Goal: Task Accomplishment & Management: Manage account settings

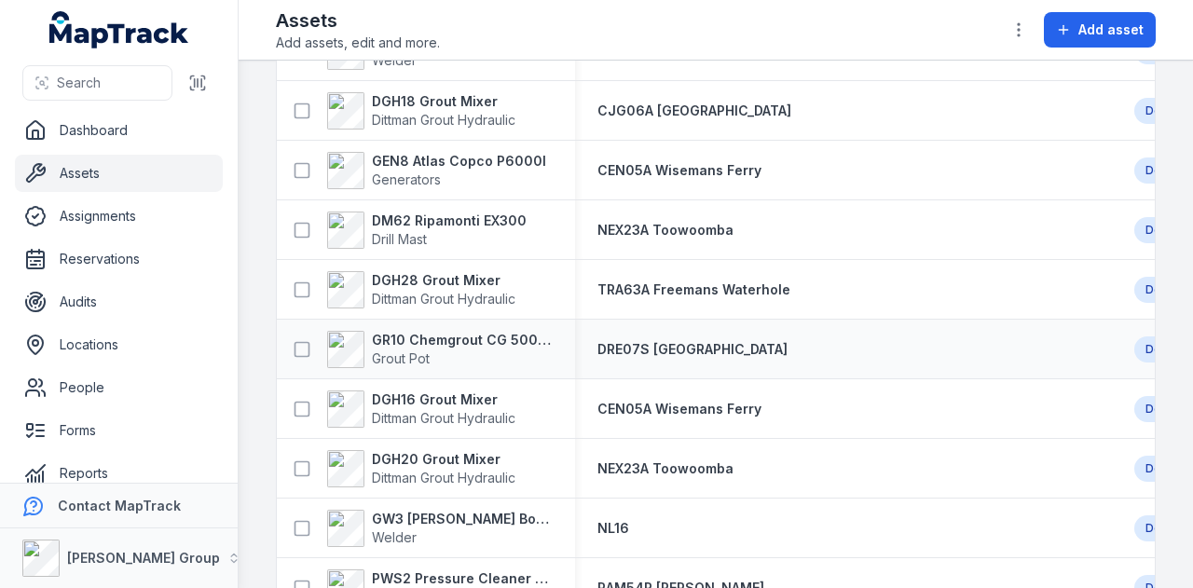
scroll to position [1211, 0]
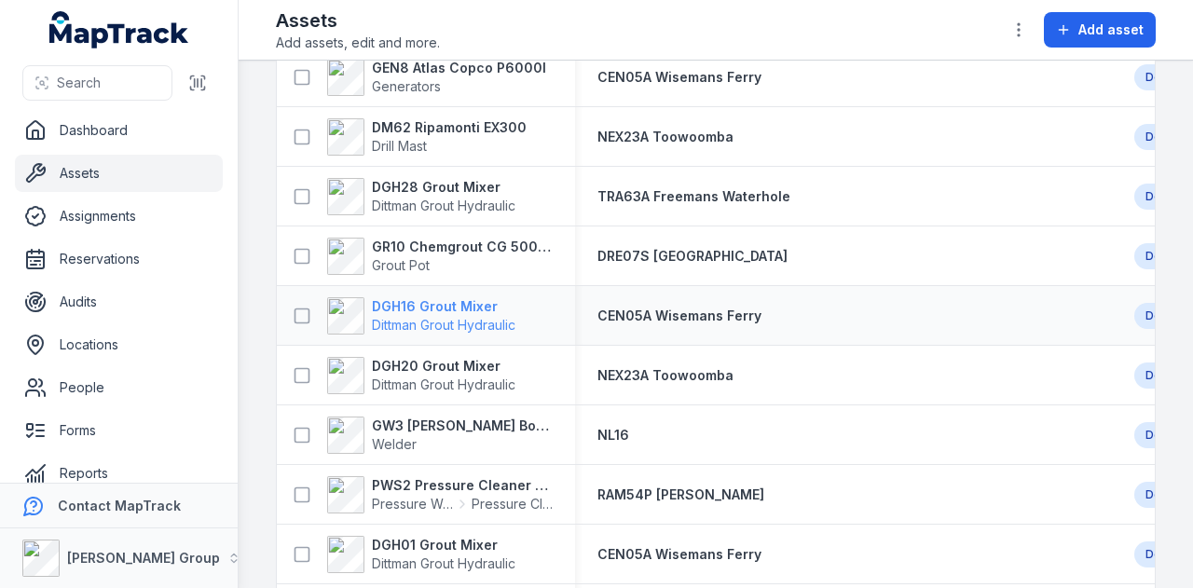
click at [473, 305] on strong "DGH16 Grout Mixer" at bounding box center [443, 306] width 143 height 19
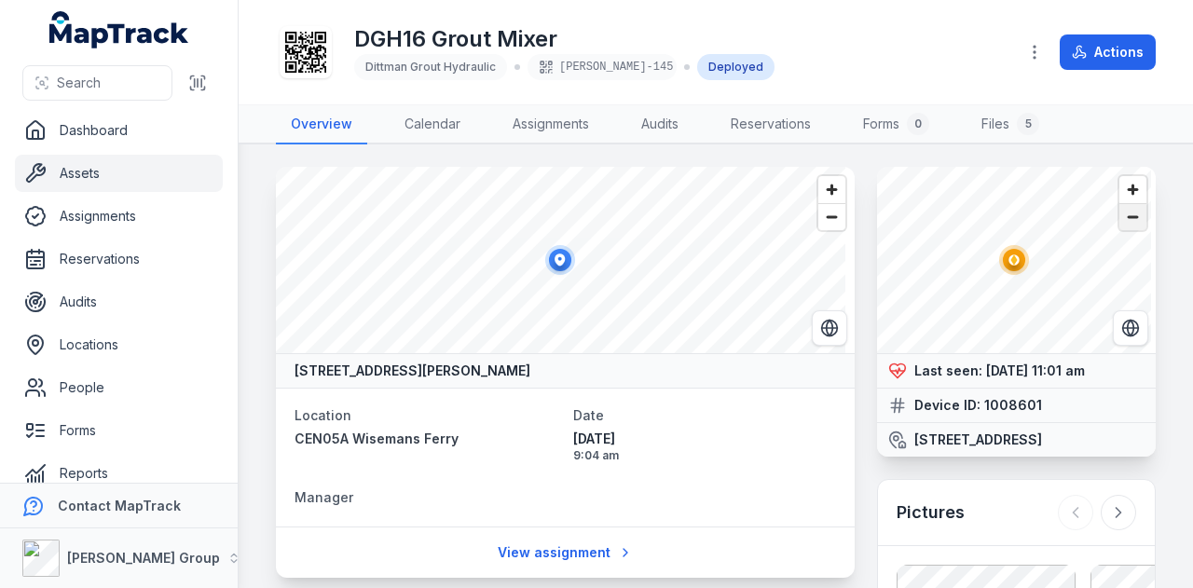
click at [1119, 217] on span "Zoom out" at bounding box center [1132, 217] width 27 height 26
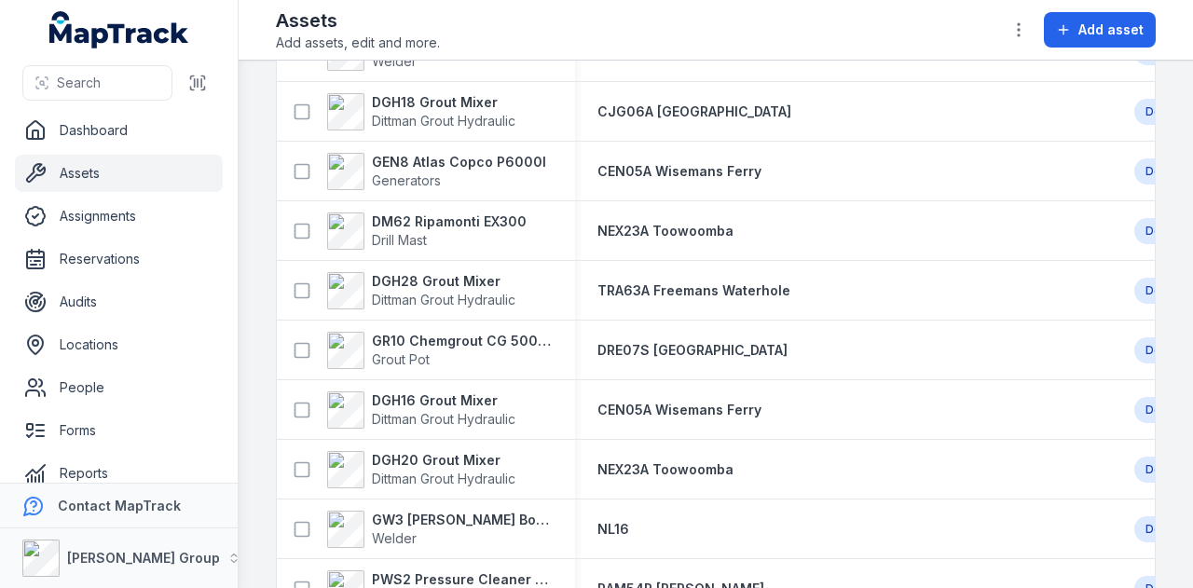
scroll to position [1118, 0]
click at [476, 458] on strong "DGH20 Grout Mixer" at bounding box center [443, 459] width 143 height 19
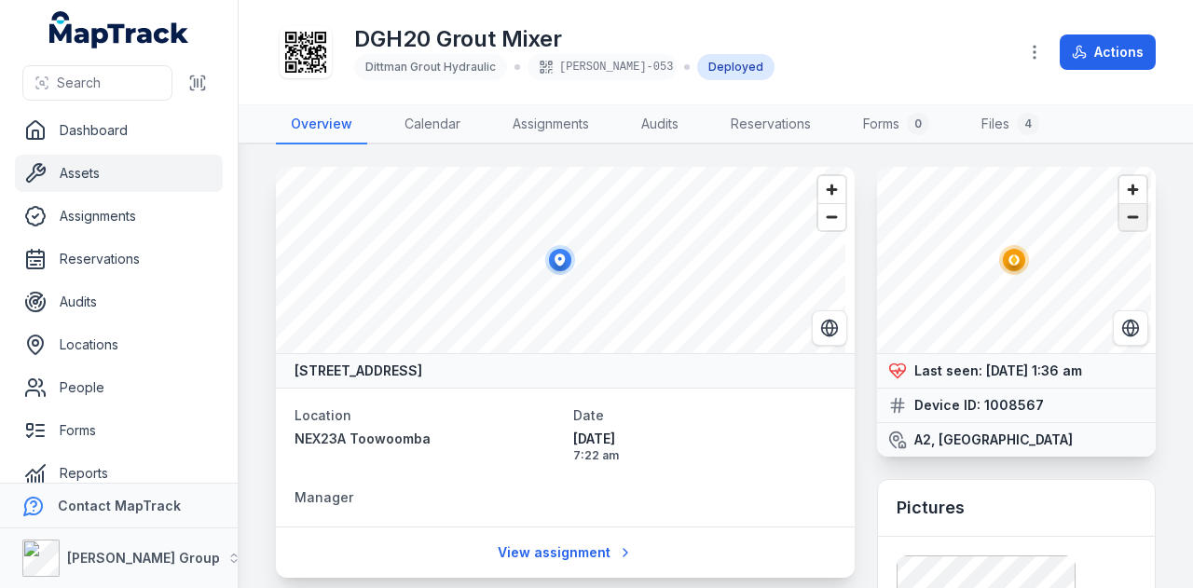
click at [1119, 210] on span "Zoom out" at bounding box center [1132, 217] width 27 height 26
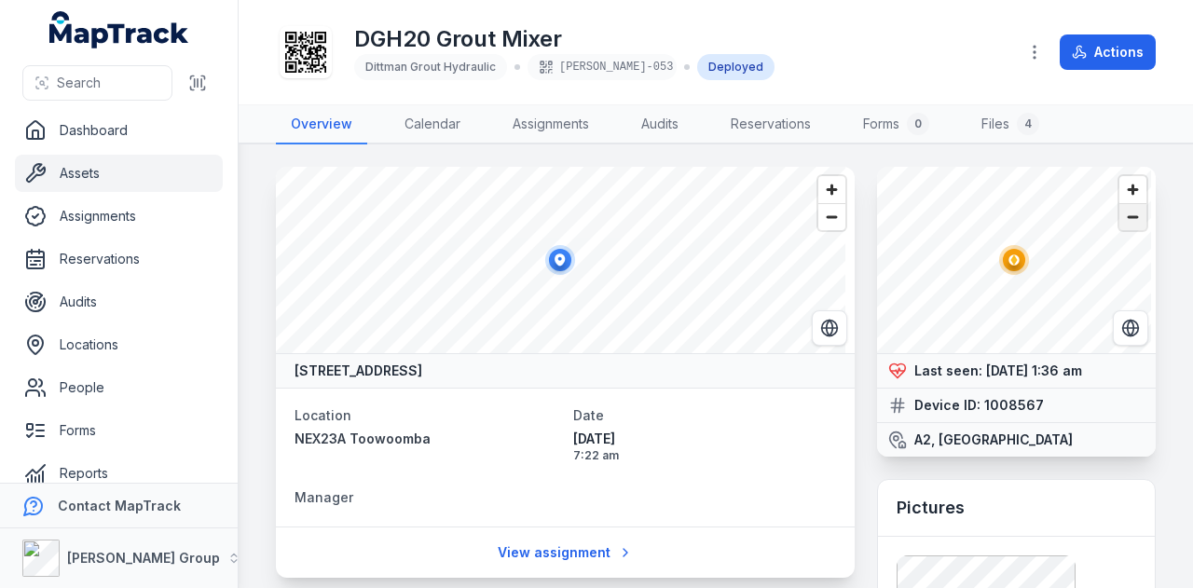
click at [1119, 210] on span "Zoom out" at bounding box center [1132, 217] width 27 height 26
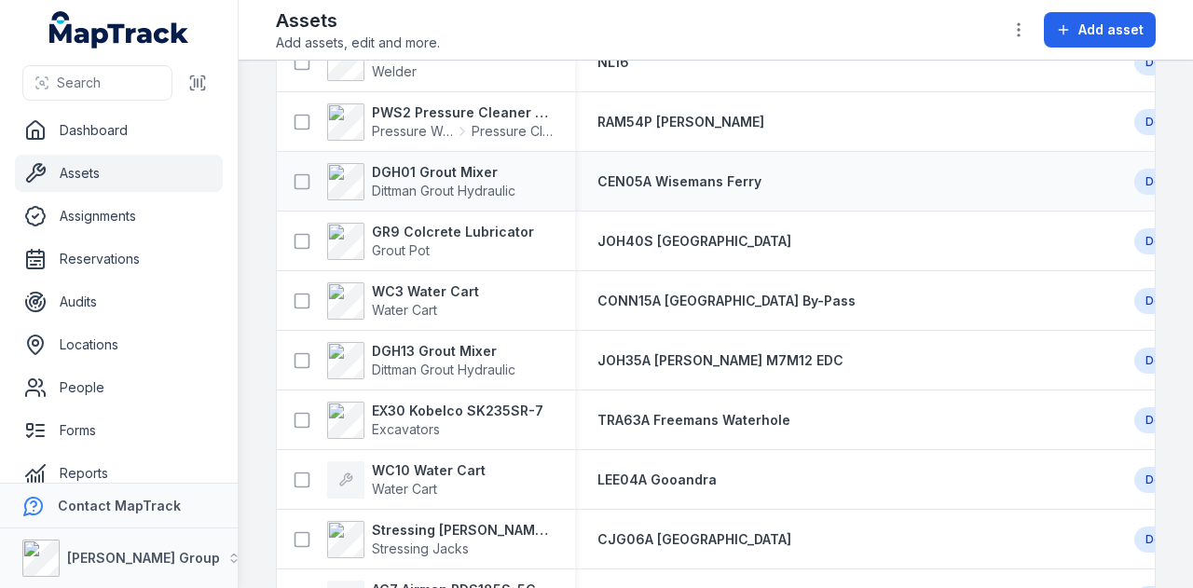
scroll to position [1491, 0]
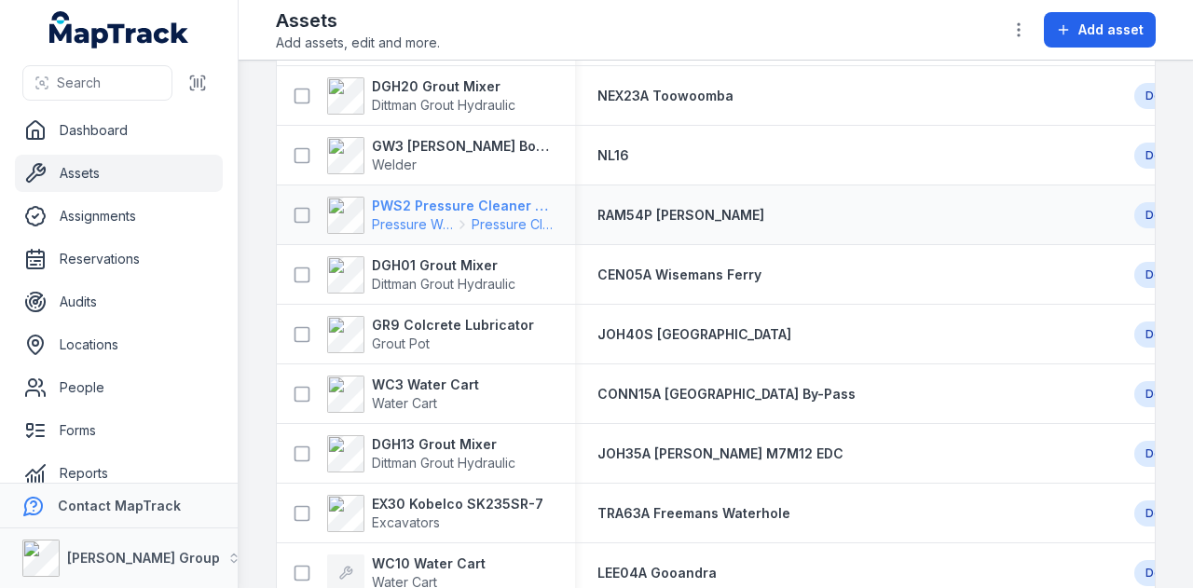
click at [460, 199] on strong "PWS2 Pressure Cleaner Skid Mounted" at bounding box center [462, 206] width 181 height 19
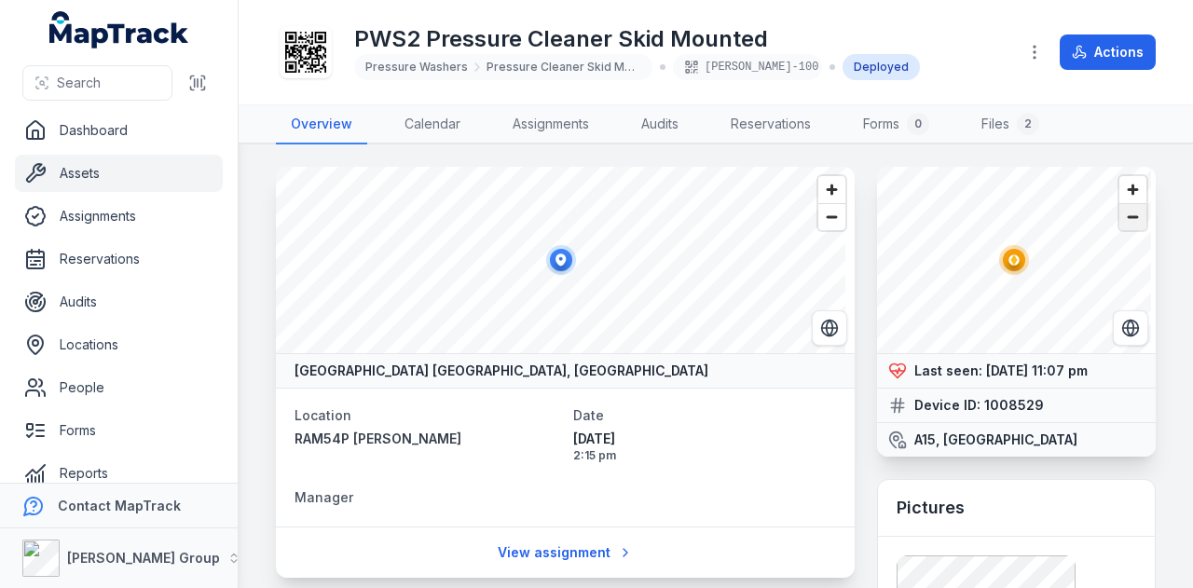
click at [1119, 220] on span "Zoom out" at bounding box center [1132, 217] width 27 height 26
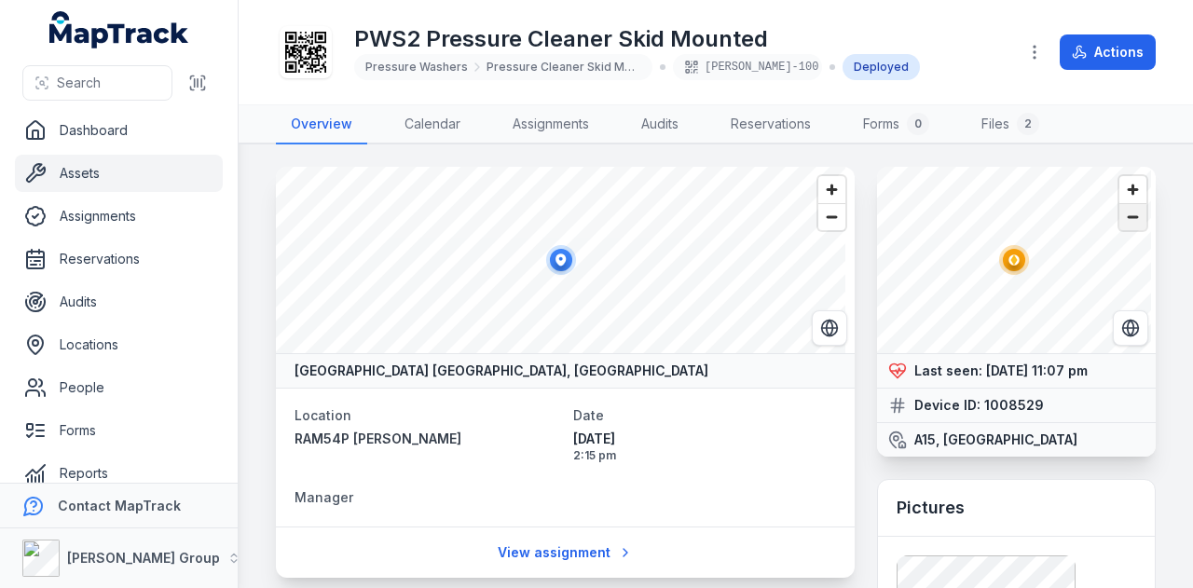
click at [1119, 223] on span "Zoom out" at bounding box center [1132, 217] width 27 height 26
click at [1119, 227] on span "Zoom out" at bounding box center [1132, 217] width 27 height 26
click at [1121, 322] on icon "Switch to Satellite View" at bounding box center [1130, 328] width 19 height 19
click at [1126, 192] on span "Zoom in" at bounding box center [1132, 189] width 27 height 27
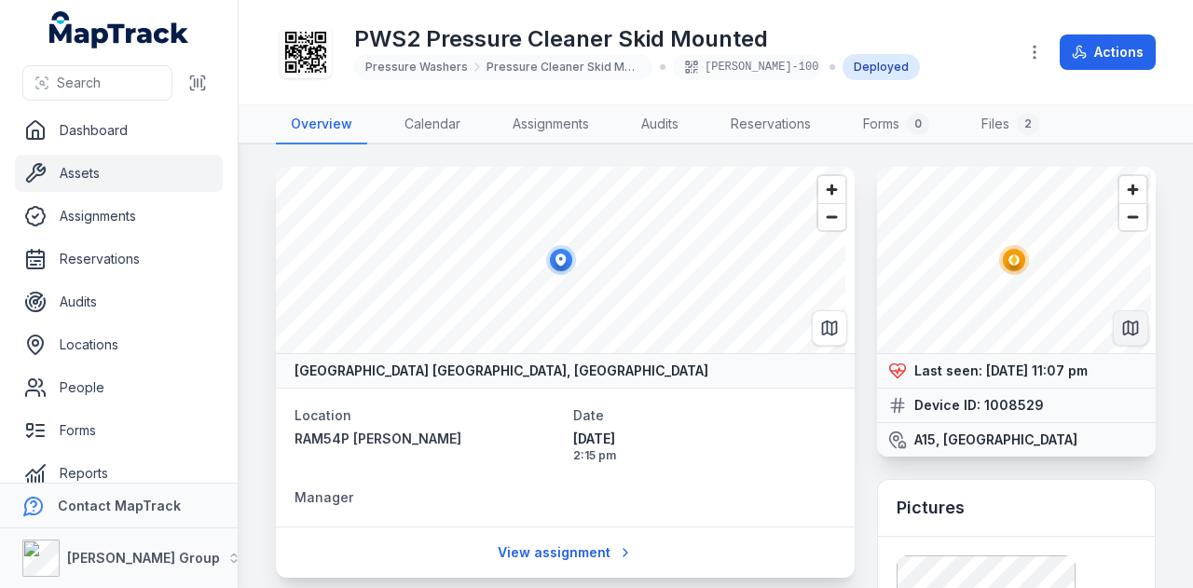
click at [1124, 322] on icon "Switch to Map View" at bounding box center [1130, 328] width 19 height 19
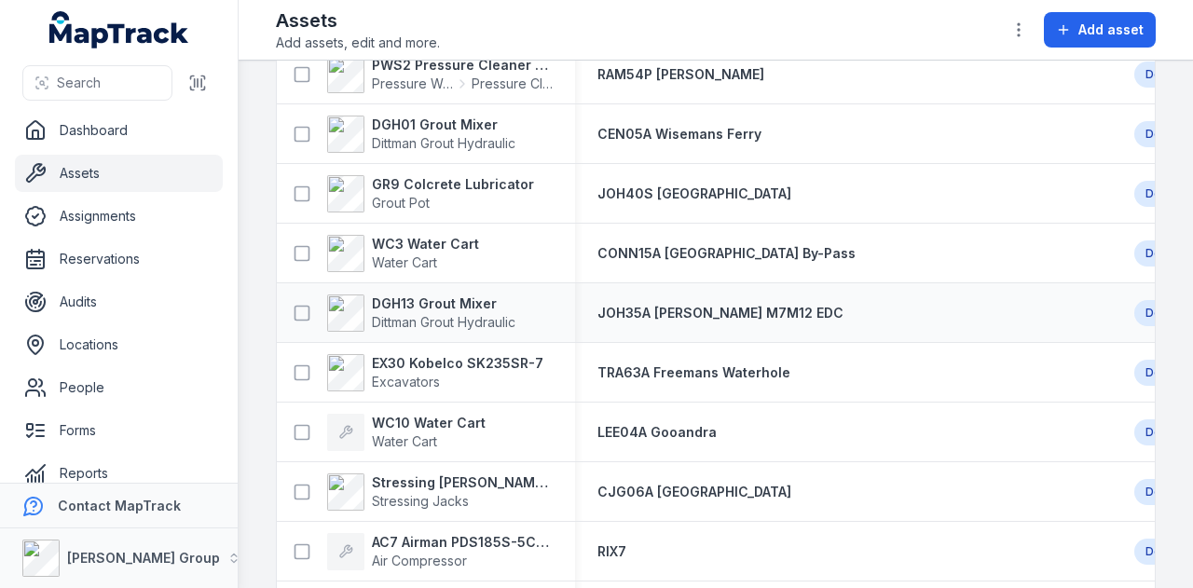
scroll to position [1489, 0]
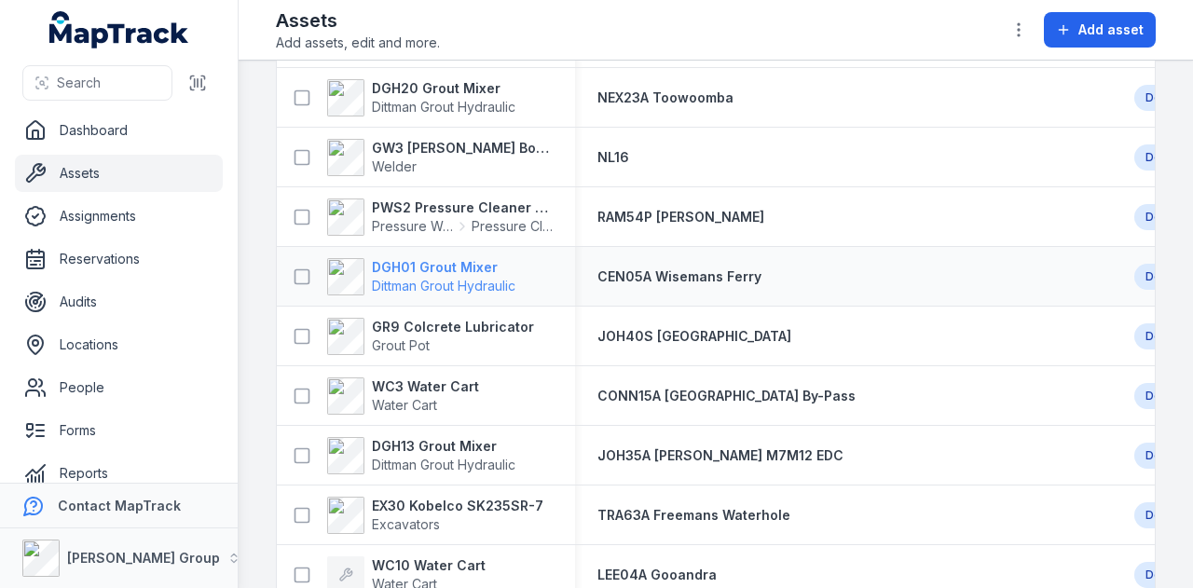
click at [436, 263] on strong "DGH01 Grout Mixer" at bounding box center [443, 267] width 143 height 19
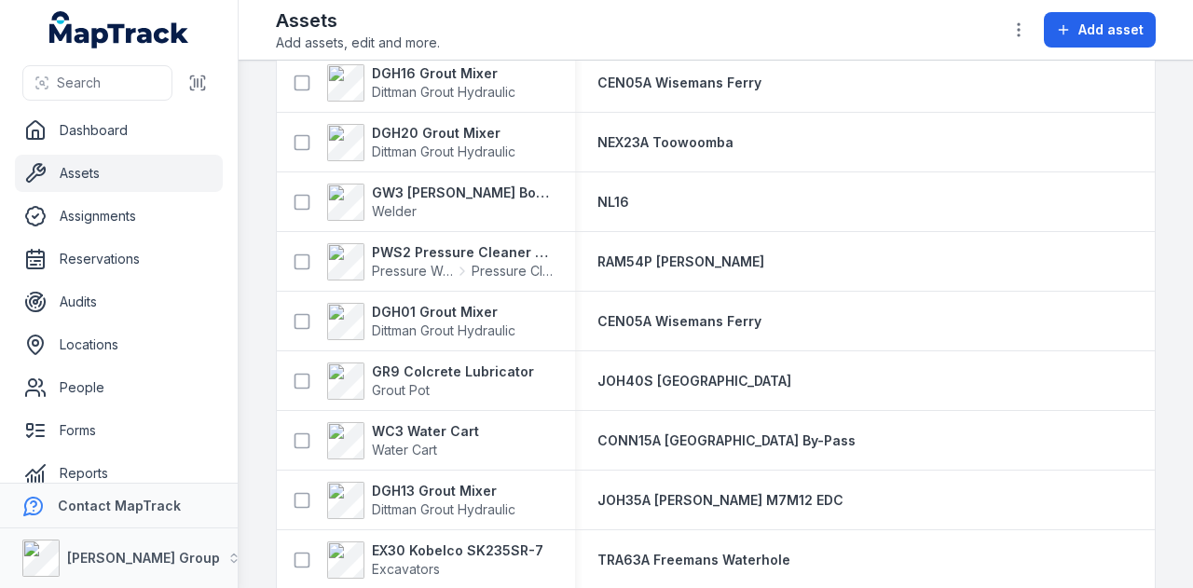
scroll to position [1677, 0]
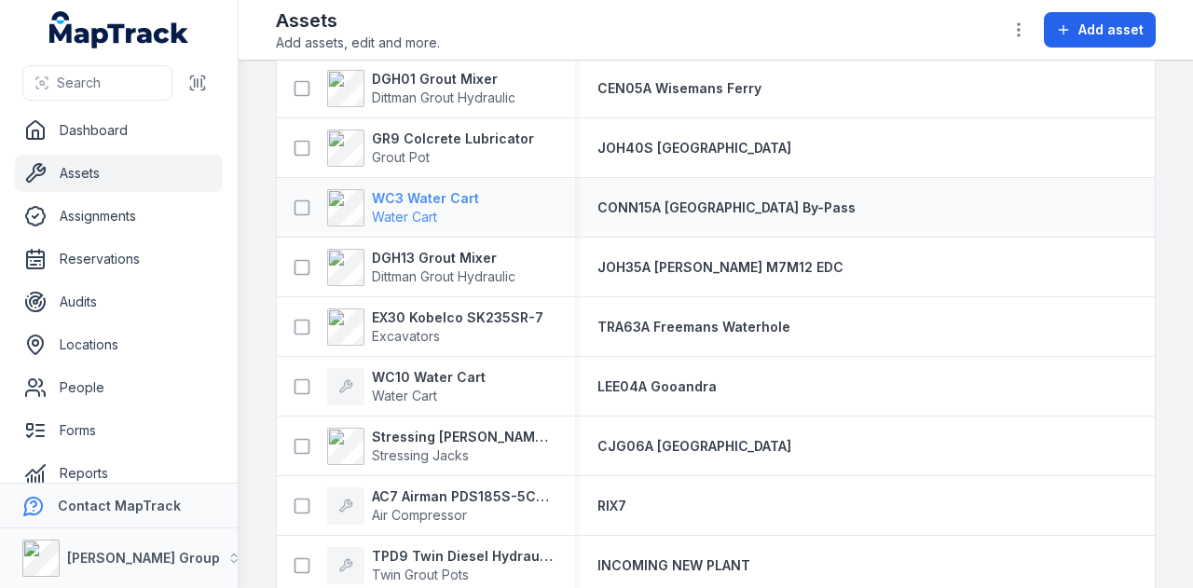
click at [460, 197] on strong "WC3 Water Cart" at bounding box center [425, 198] width 107 height 19
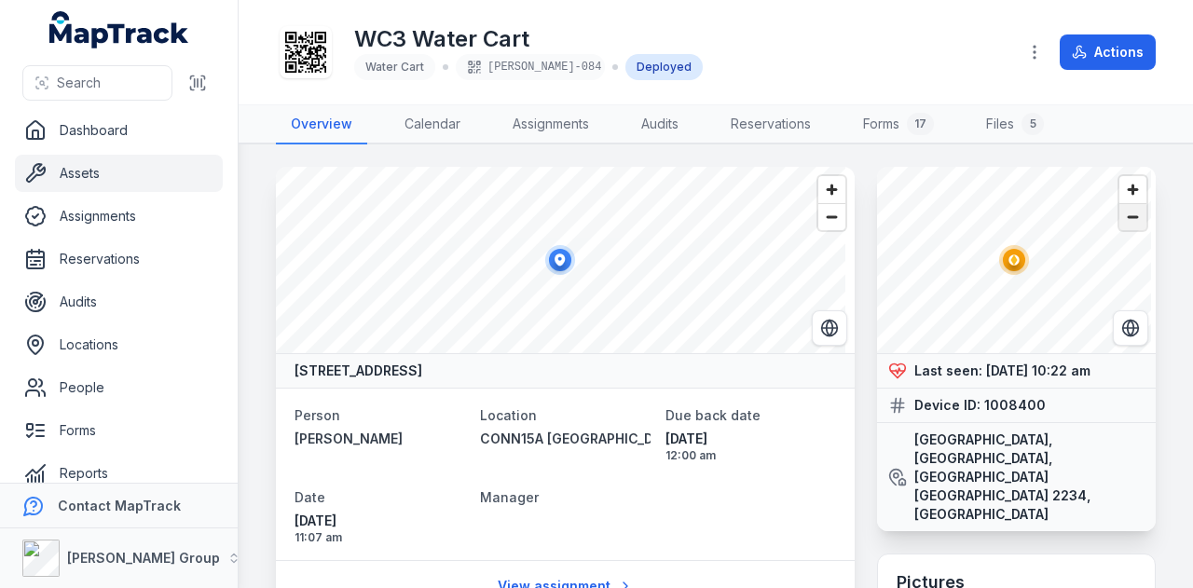
click at [1126, 221] on span "Zoom out" at bounding box center [1132, 217] width 27 height 26
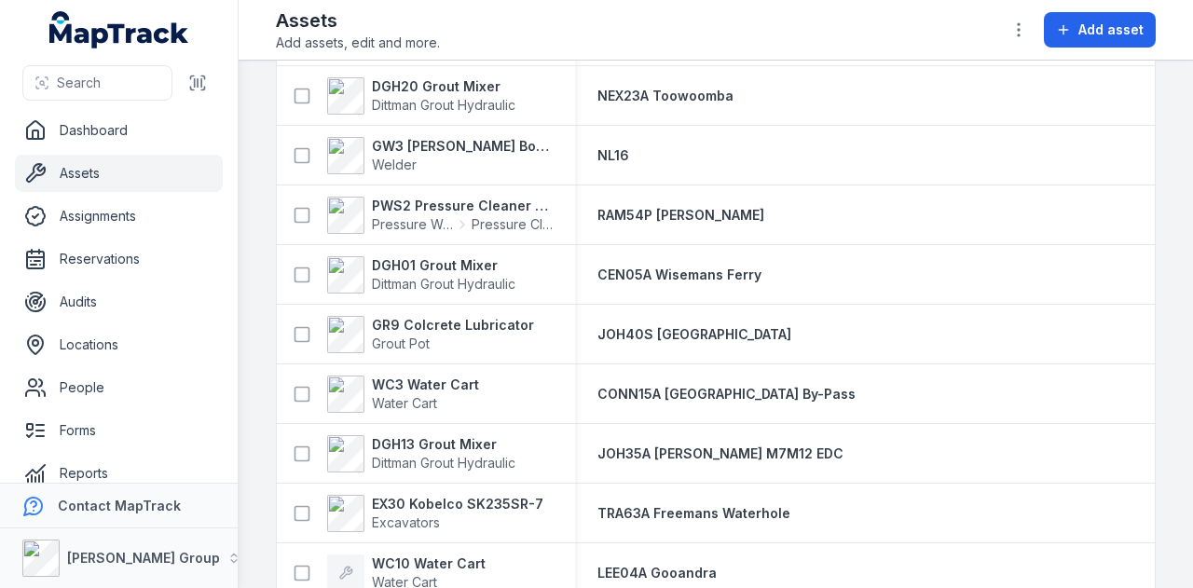
scroll to position [1584, 0]
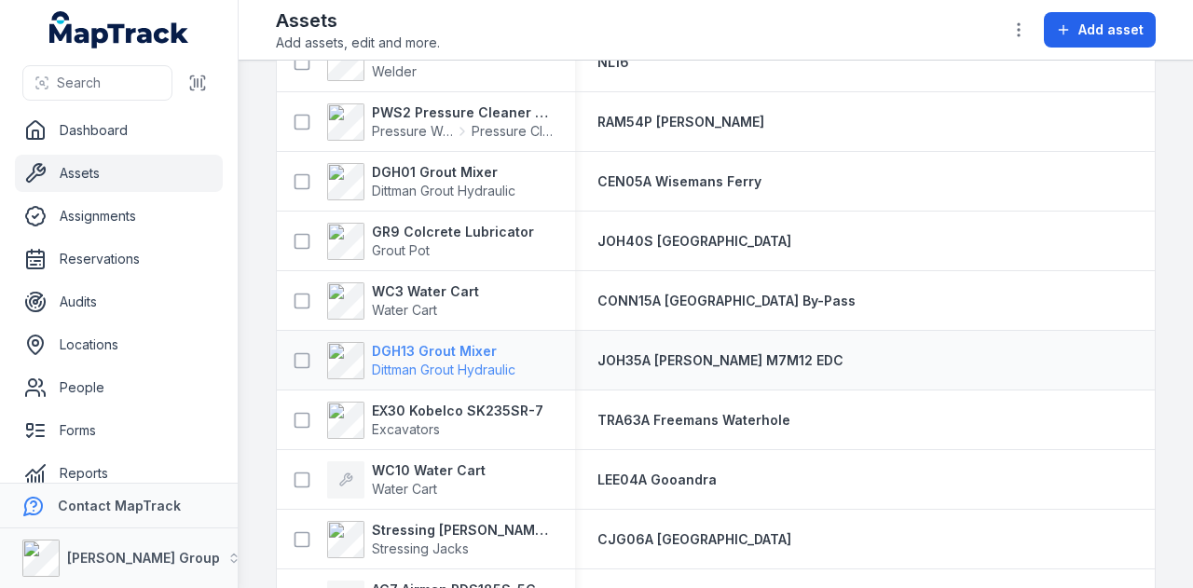
click at [447, 355] on strong "DGH13 Grout Mixer" at bounding box center [443, 351] width 143 height 19
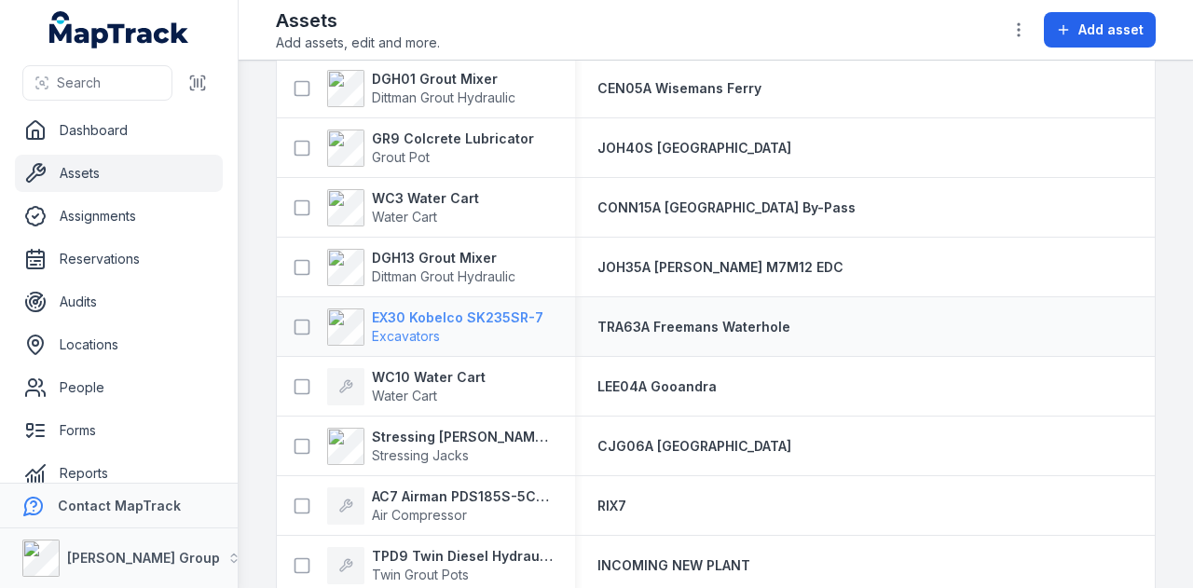
click at [479, 321] on strong "EX30 Kobelco SK235SR-7" at bounding box center [457, 317] width 171 height 19
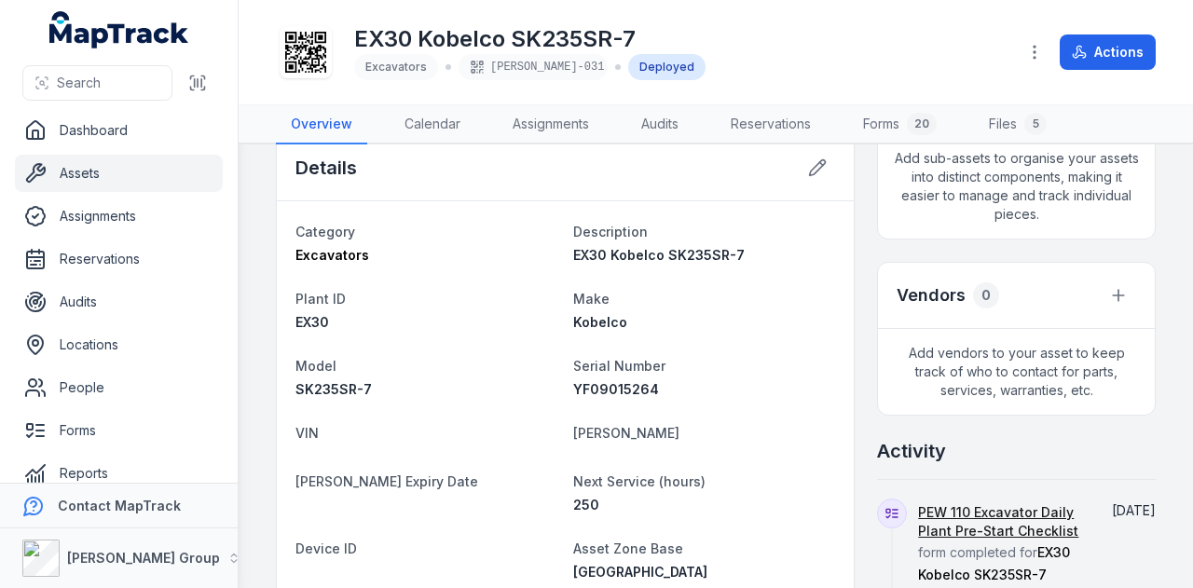
scroll to position [559, 0]
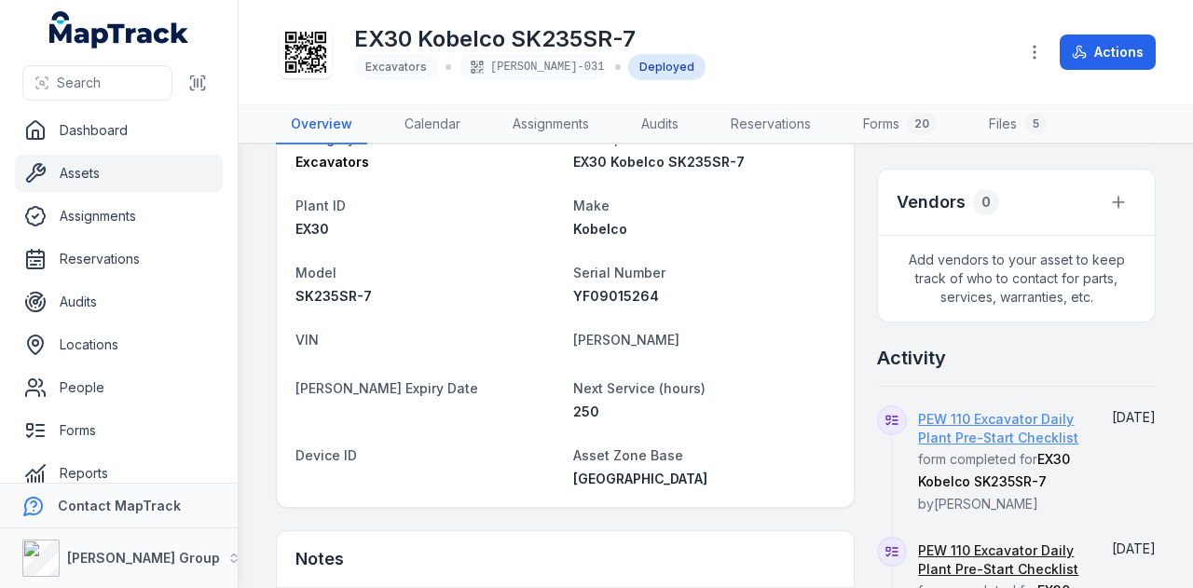
click at [1029, 428] on link "PEW 110 Excavator Daily Plant Pre-Start Checklist" at bounding box center [1001, 428] width 167 height 37
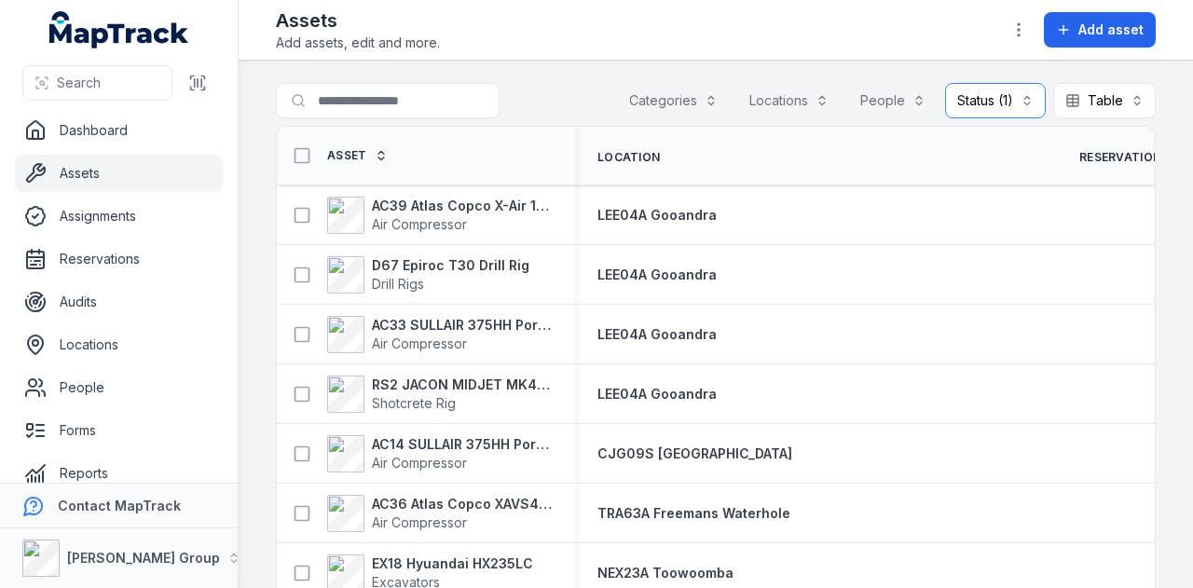
click at [978, 107] on button "Status (1) ********" at bounding box center [995, 100] width 101 height 35
click at [958, 171] on div "Deployed" at bounding box center [936, 182] width 184 height 34
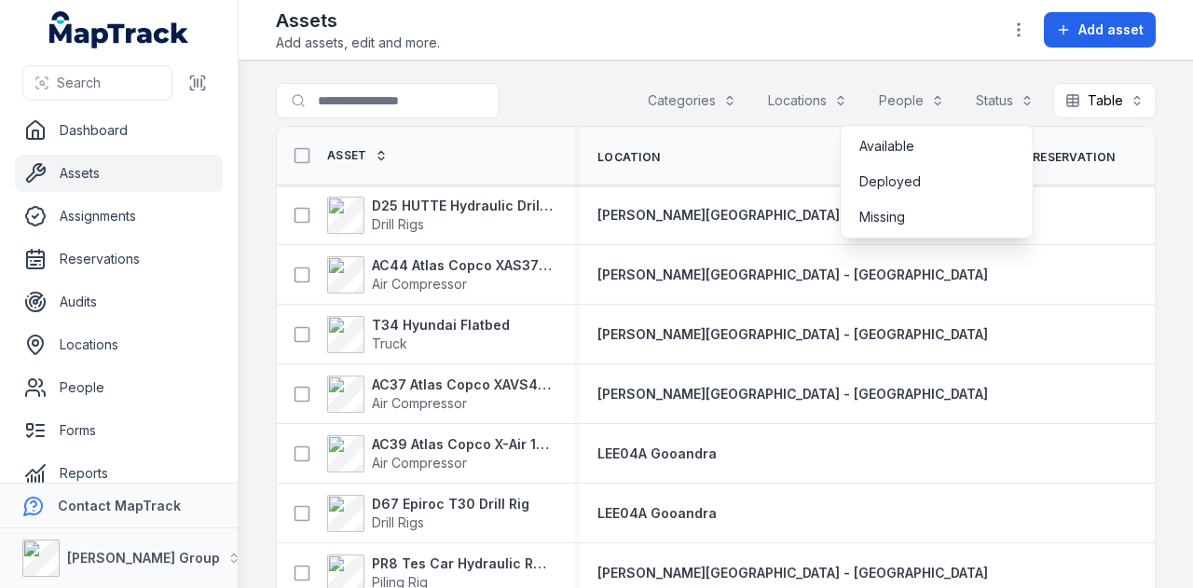
drag, startPoint x: 1148, startPoint y: 256, endPoint x: 1141, endPoint y: 266, distance: 12.1
click at [1145, 255] on main "Search for assets Categories Locations People Status Table ***** Asset Location…" at bounding box center [716, 324] width 954 height 527
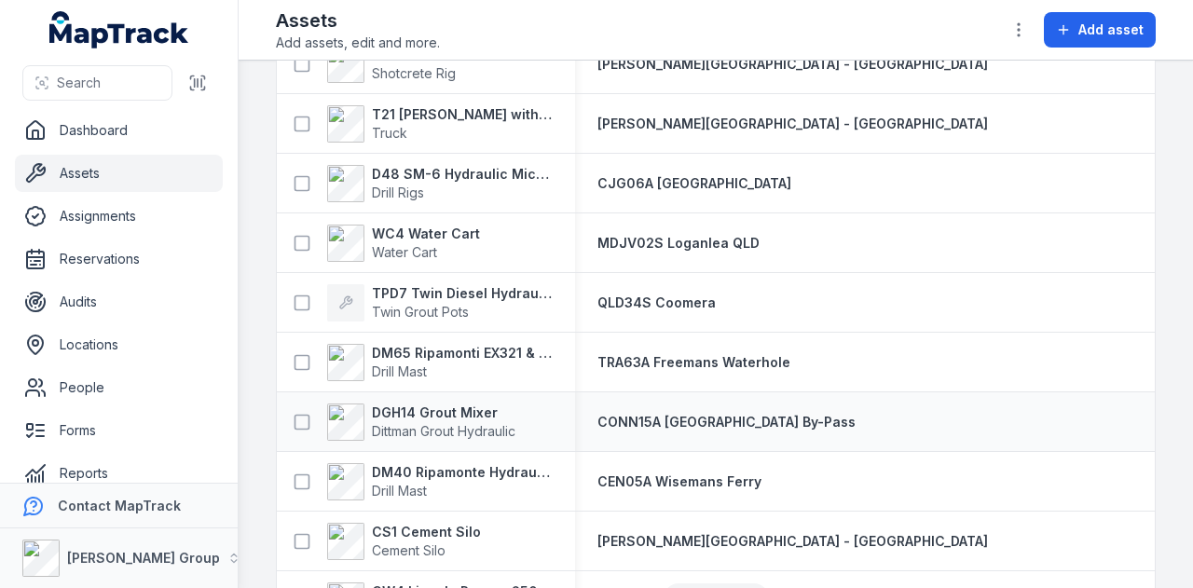
scroll to position [2607, 0]
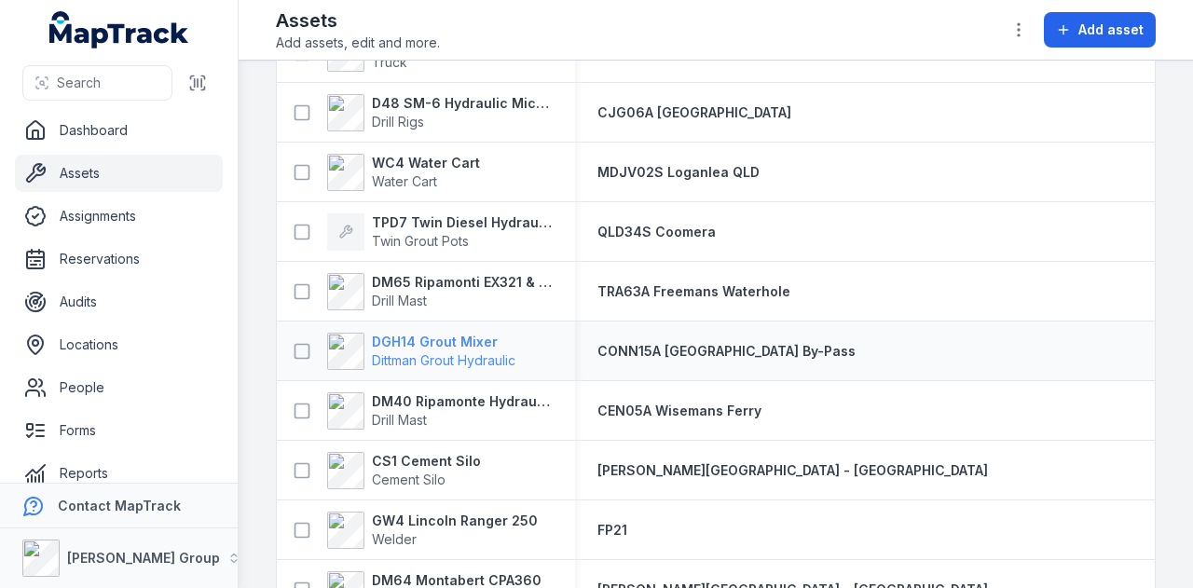
click at [475, 338] on strong "DGH14 Grout Mixer" at bounding box center [443, 342] width 143 height 19
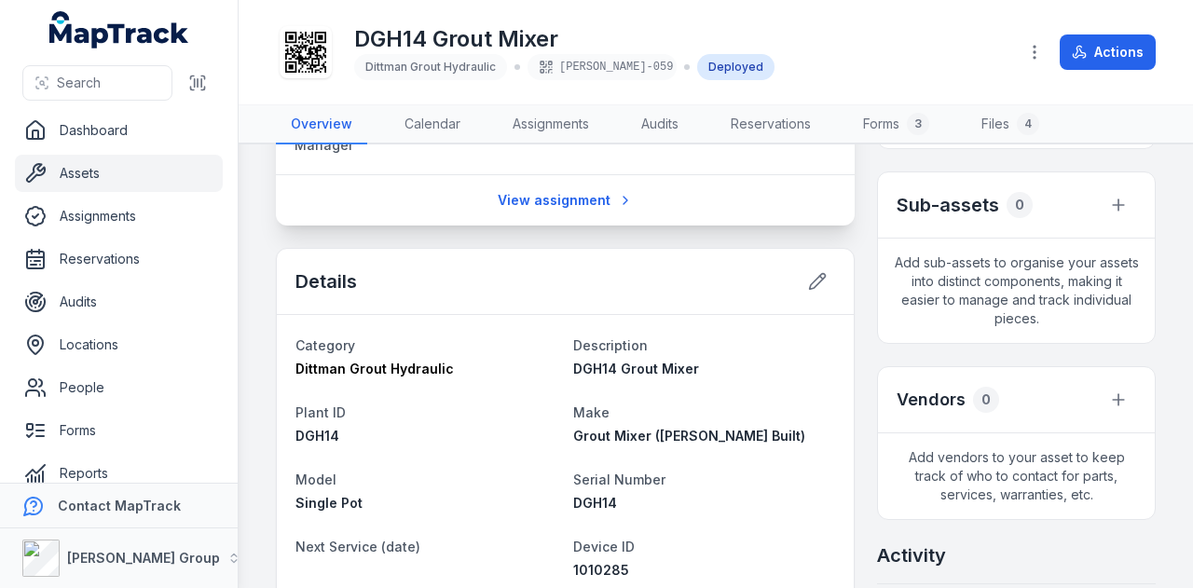
scroll to position [335, 0]
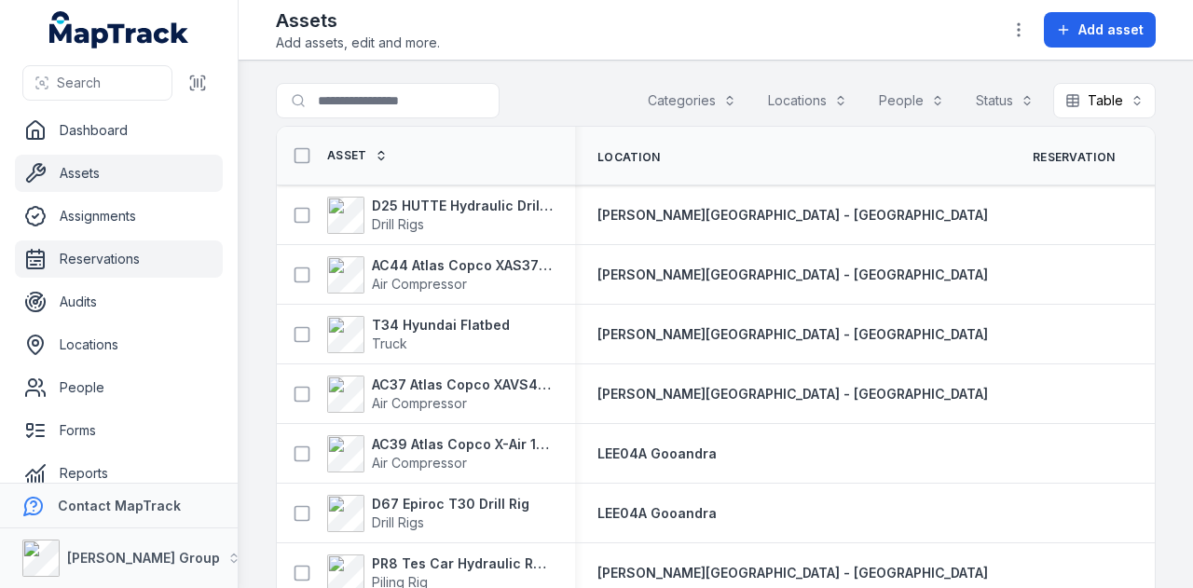
click at [80, 260] on link "Reservations" at bounding box center [119, 258] width 208 height 37
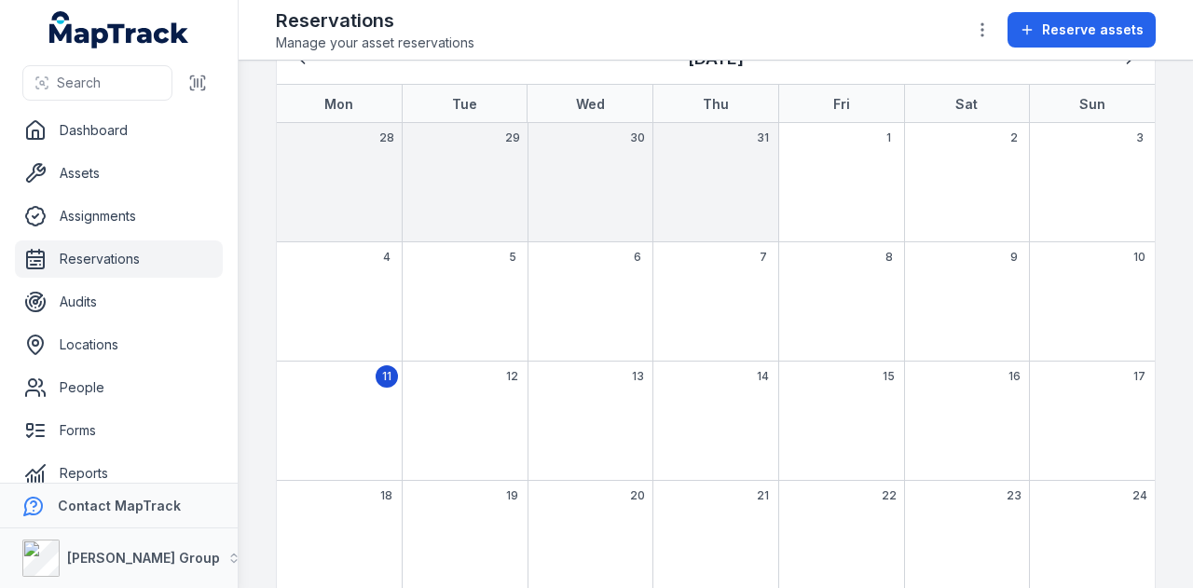
scroll to position [186, 0]
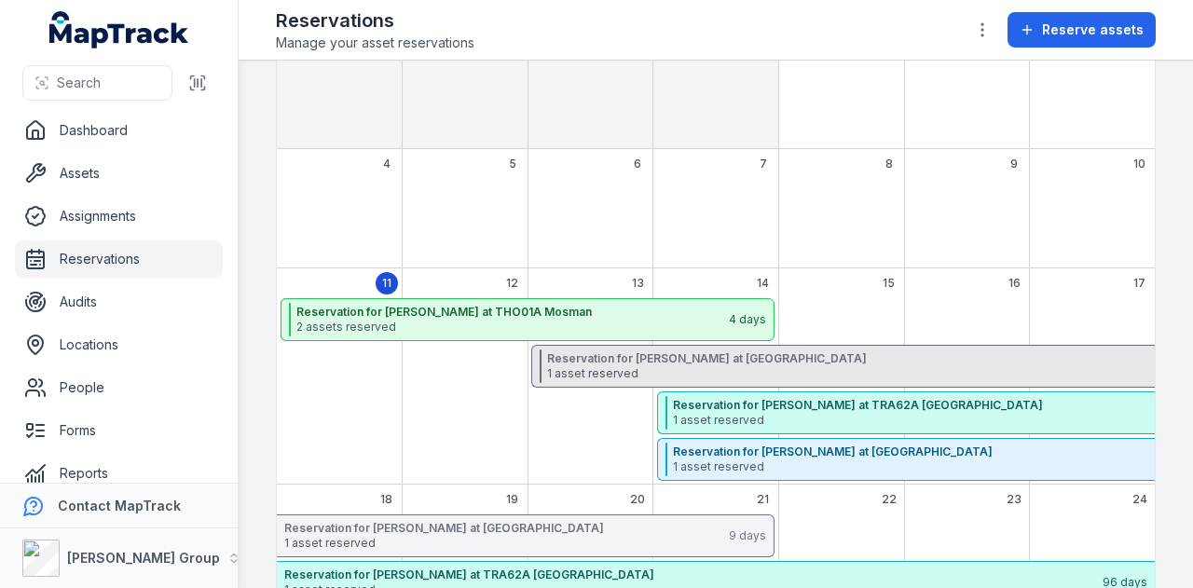
click at [695, 361] on strong "Reservation for [PERSON_NAME] at [GEOGRAPHIC_DATA]" at bounding box center [953, 358] width 812 height 15
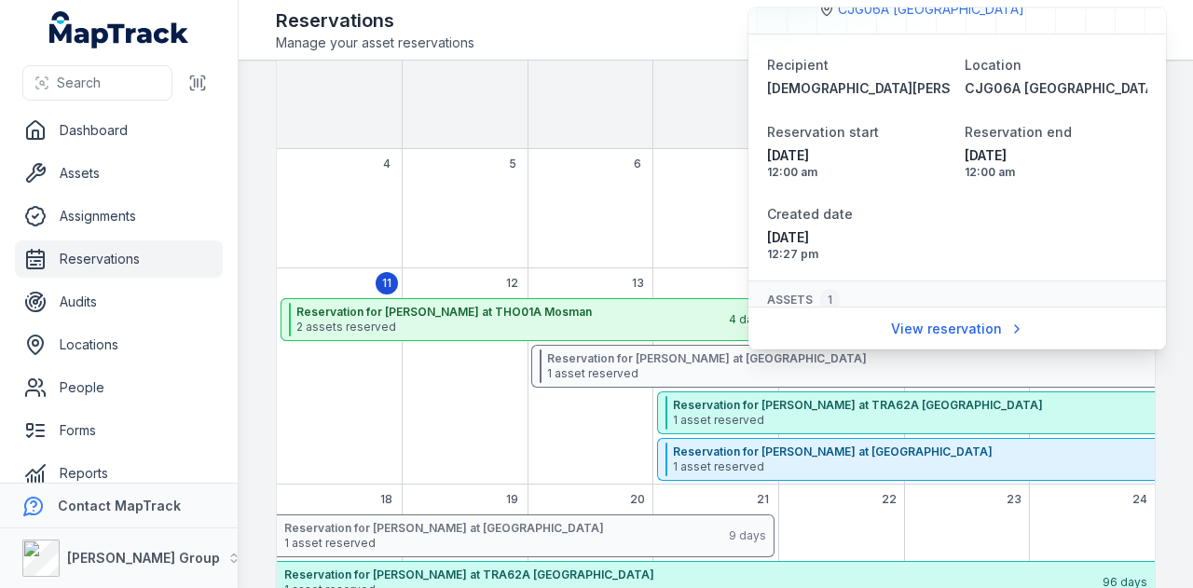
scroll to position [81, 0]
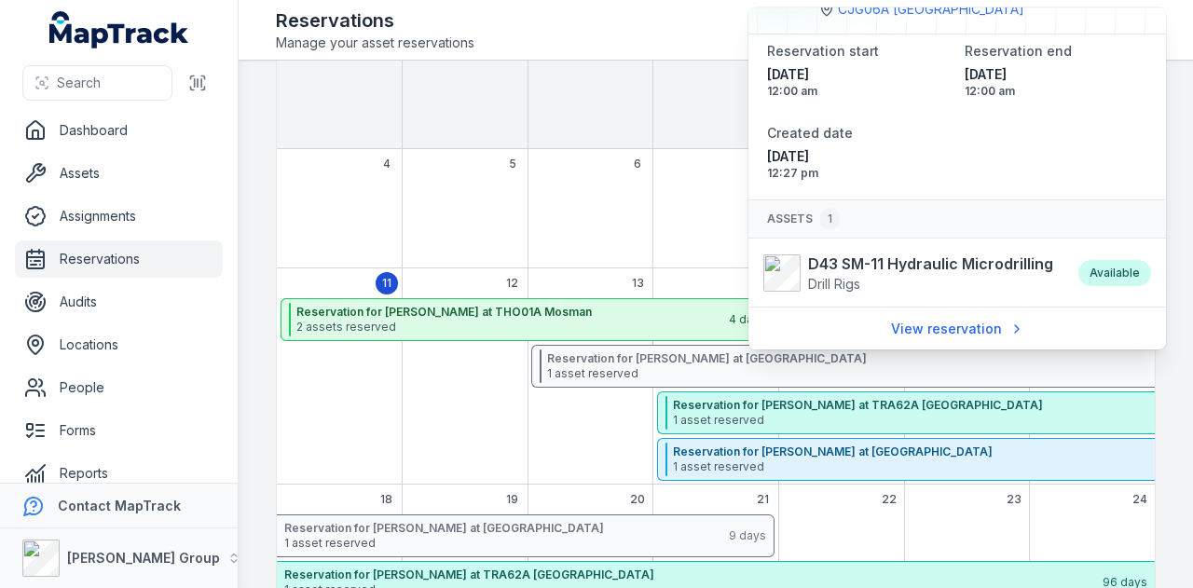
click at [652, 173] on div "7" at bounding box center [715, 208] width 126 height 119
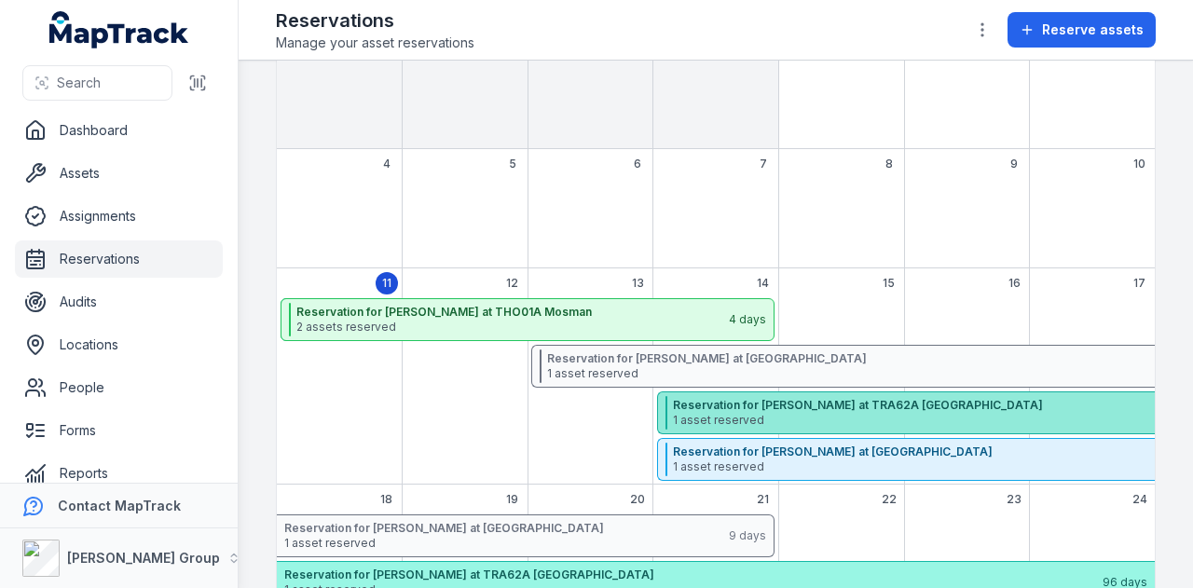
click at [854, 418] on span "1 asset reserved" at bounding box center [1075, 420] width 804 height 15
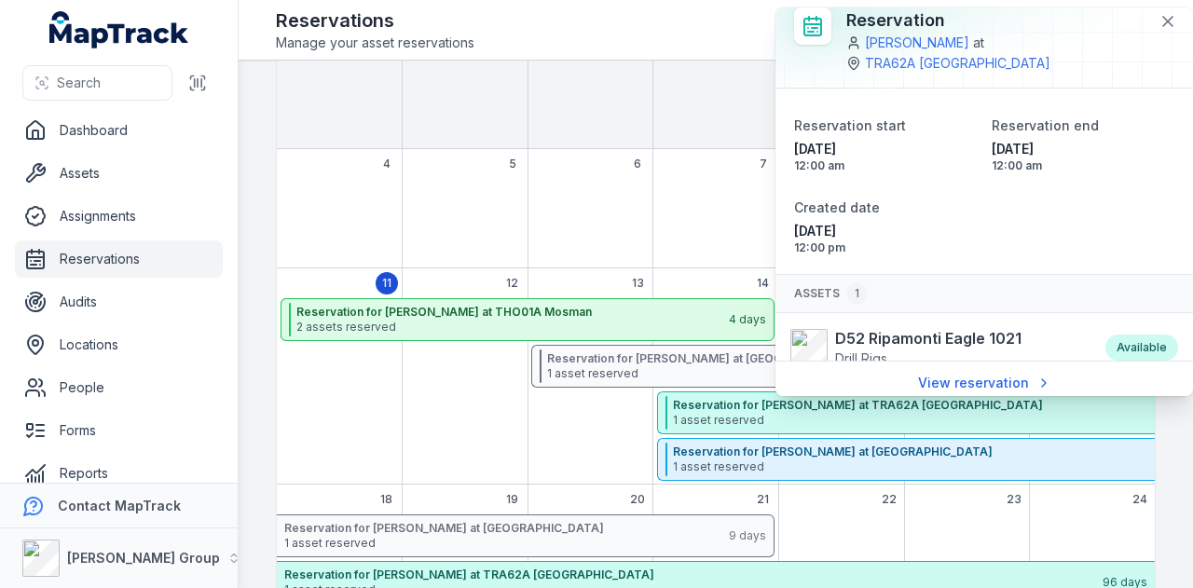
scroll to position [22, 0]
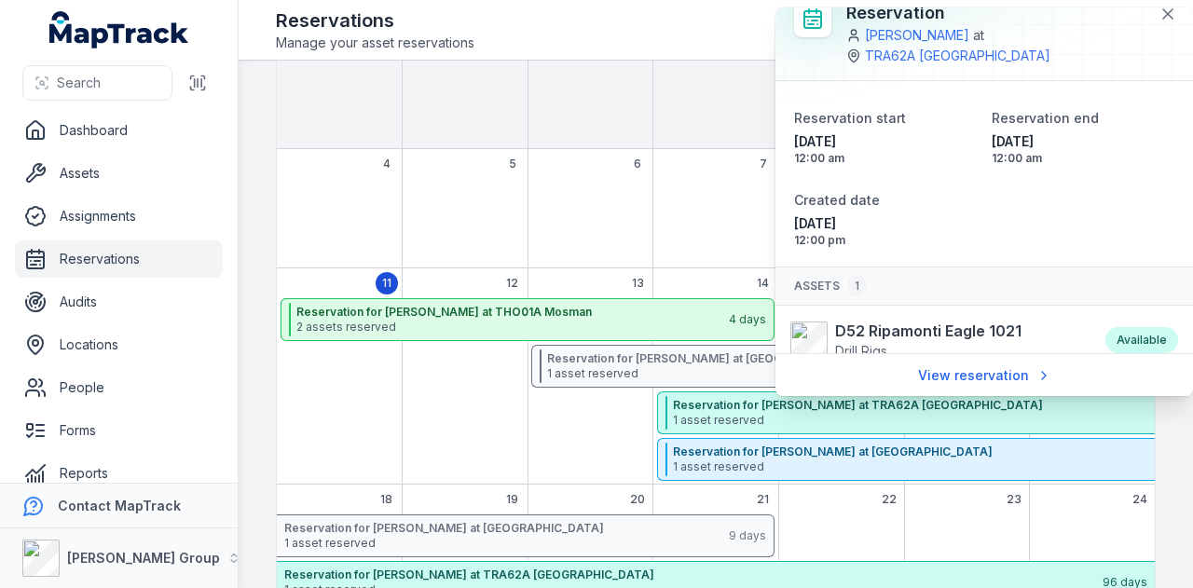
click at [700, 187] on div "7" at bounding box center [715, 208] width 126 height 119
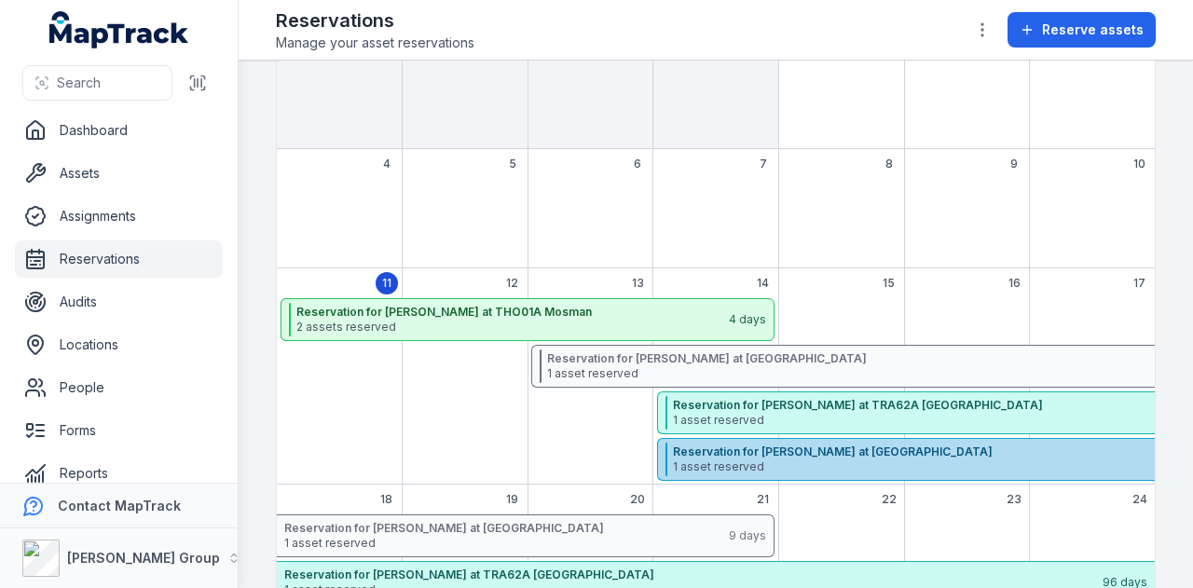
click at [831, 461] on span "1 asset reserved" at bounding box center [1077, 466] width 808 height 15
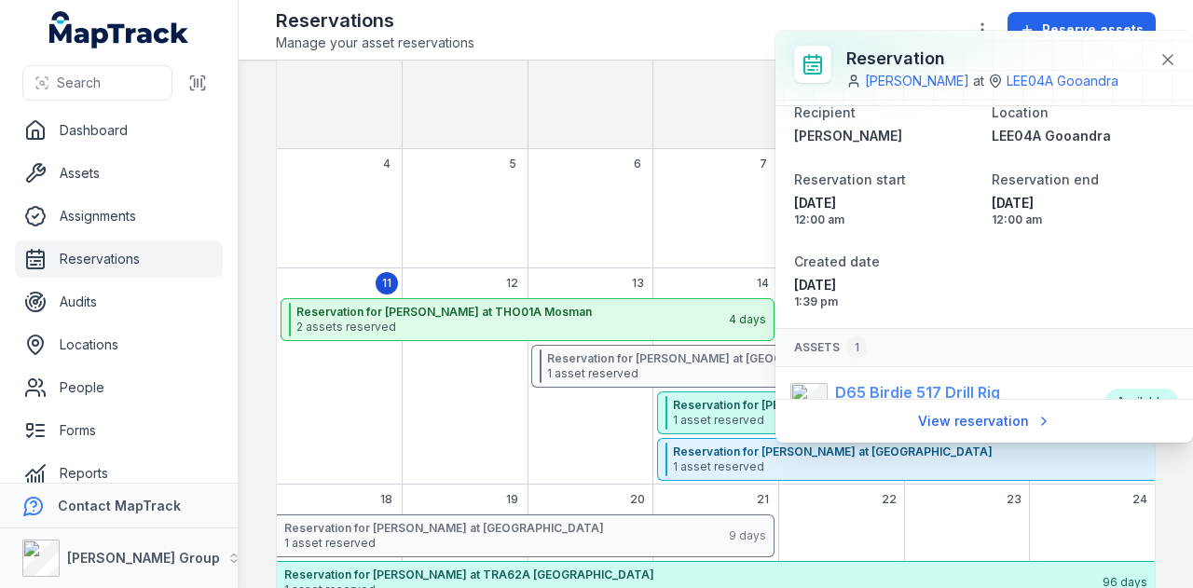
scroll to position [61, 0]
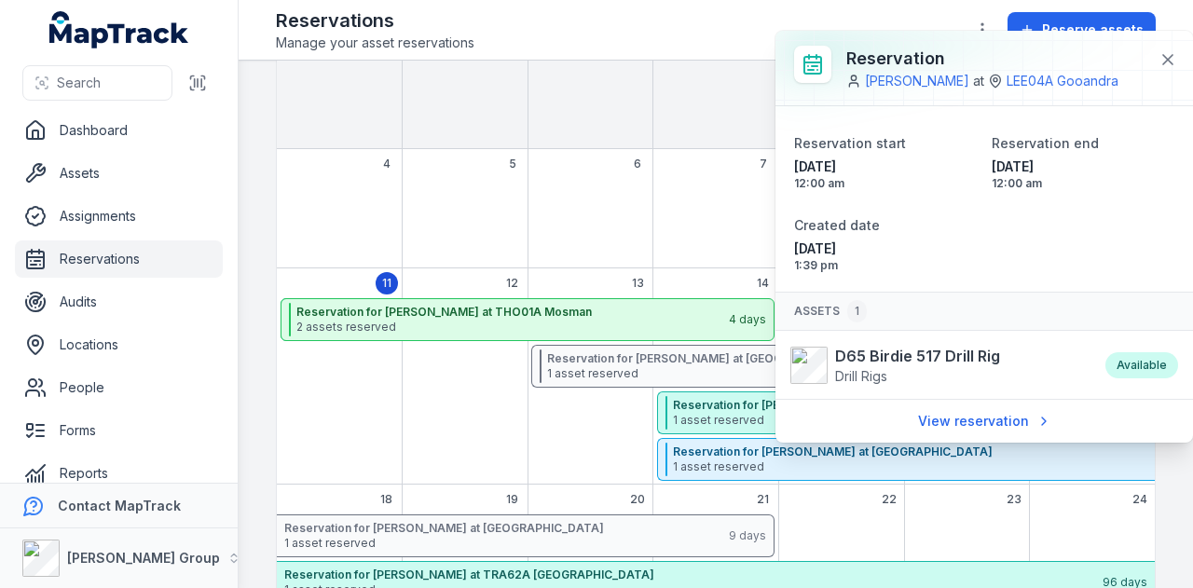
click at [720, 212] on div "7" at bounding box center [715, 208] width 126 height 119
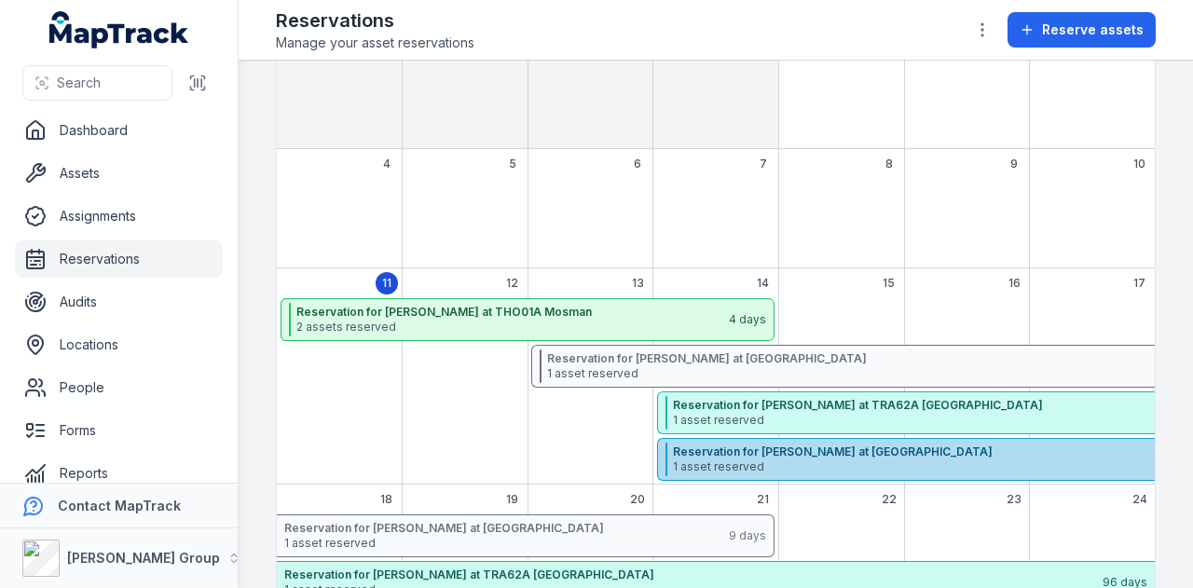
drag, startPoint x: 760, startPoint y: 461, endPoint x: 711, endPoint y: 472, distance: 50.6
click at [760, 461] on span "1 asset reserved" at bounding box center [1077, 466] width 808 height 15
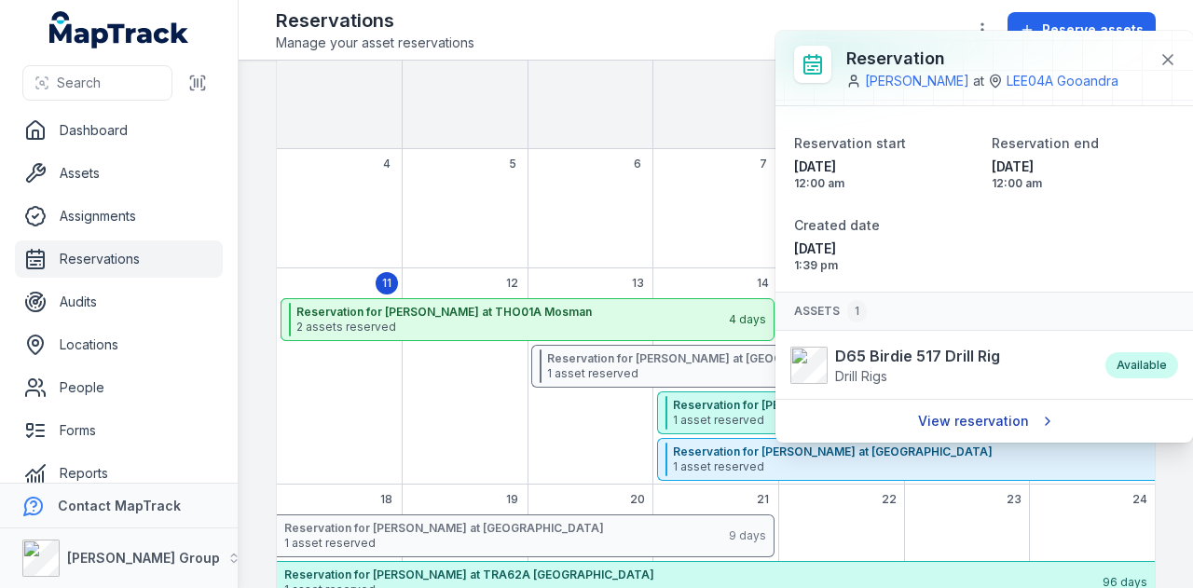
click at [1017, 417] on link "View reservation" at bounding box center [984, 420] width 157 height 35
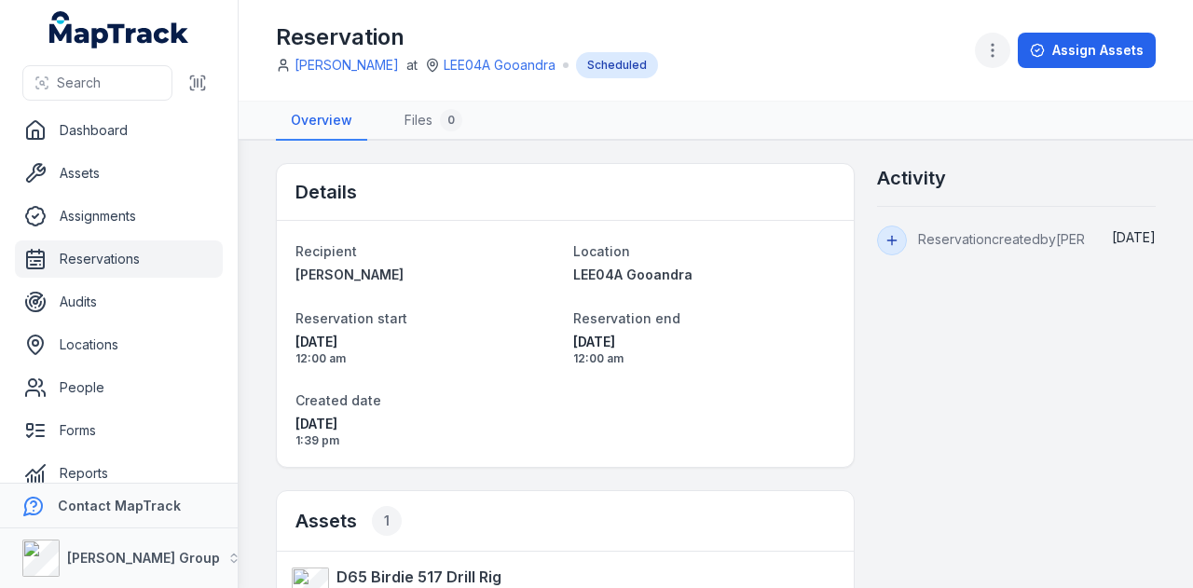
click at [995, 59] on icon "button" at bounding box center [992, 50] width 19 height 19
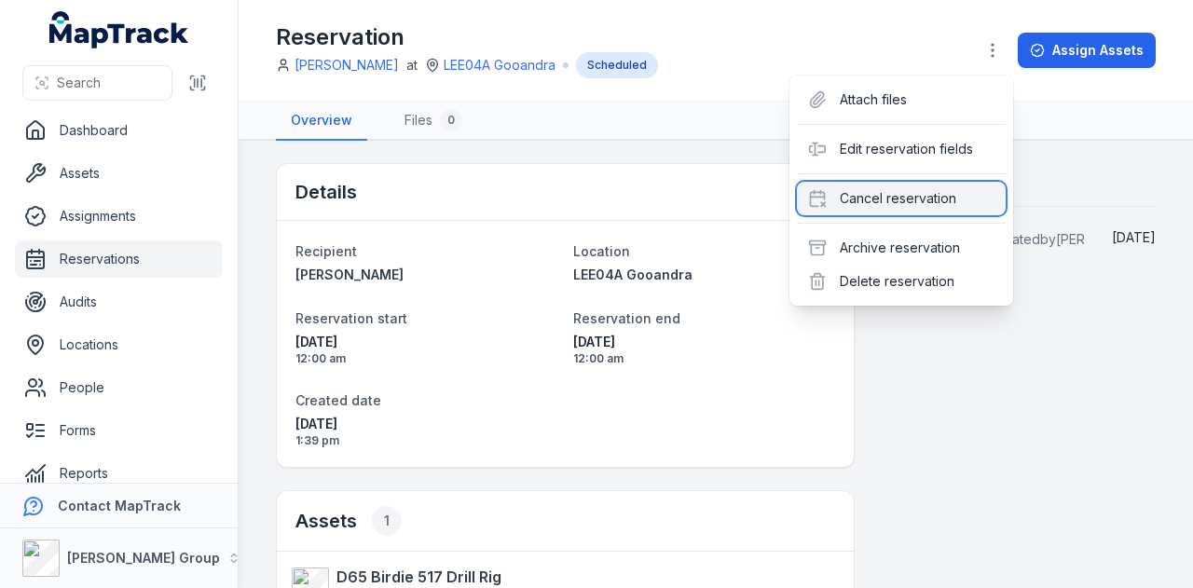
click at [936, 195] on div "Cancel reservation" at bounding box center [901, 199] width 209 height 34
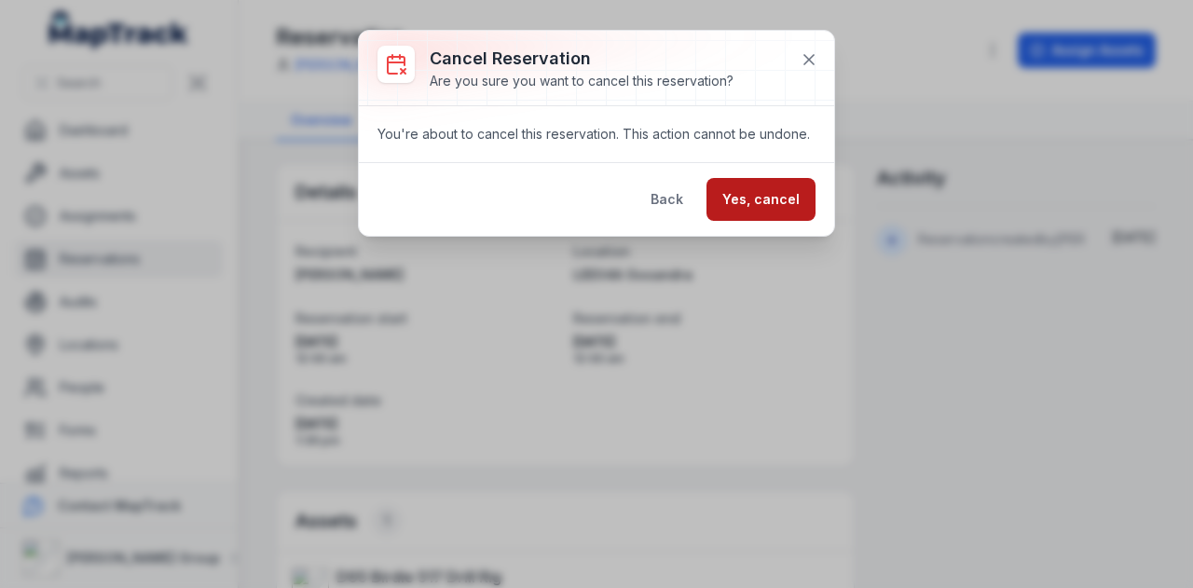
click at [775, 201] on button "Yes, cancel" at bounding box center [760, 199] width 109 height 43
